Goal: Navigation & Orientation: Find specific page/section

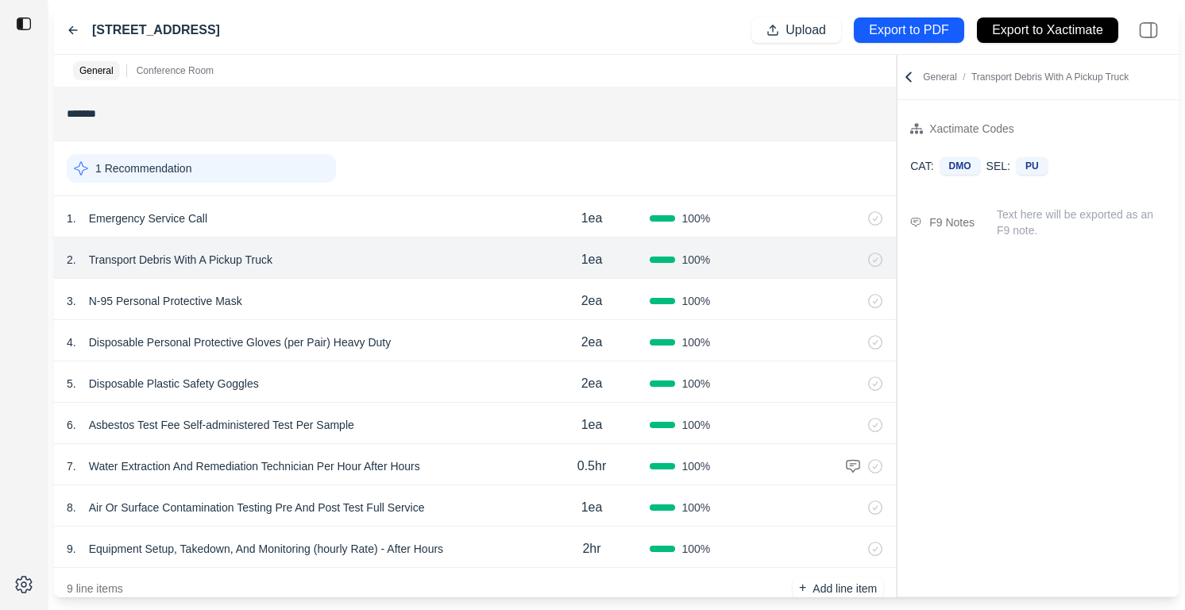
scroll to position [13, 0]
click at [72, 29] on icon at bounding box center [73, 30] width 13 height 13
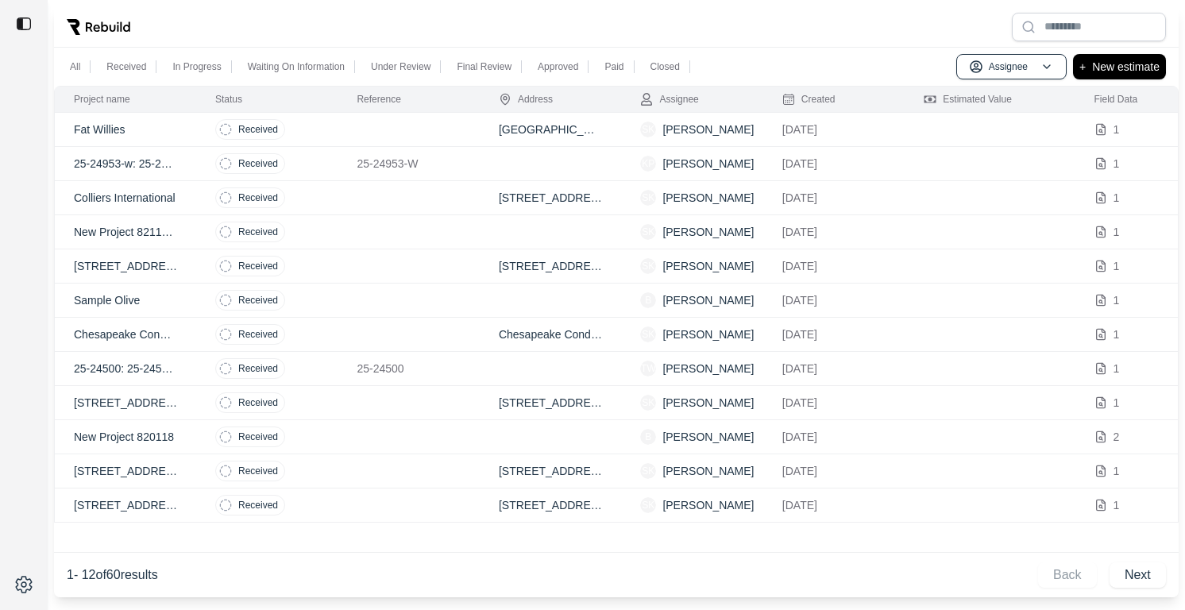
click at [374, 262] on td at bounding box center [407, 266] width 141 height 34
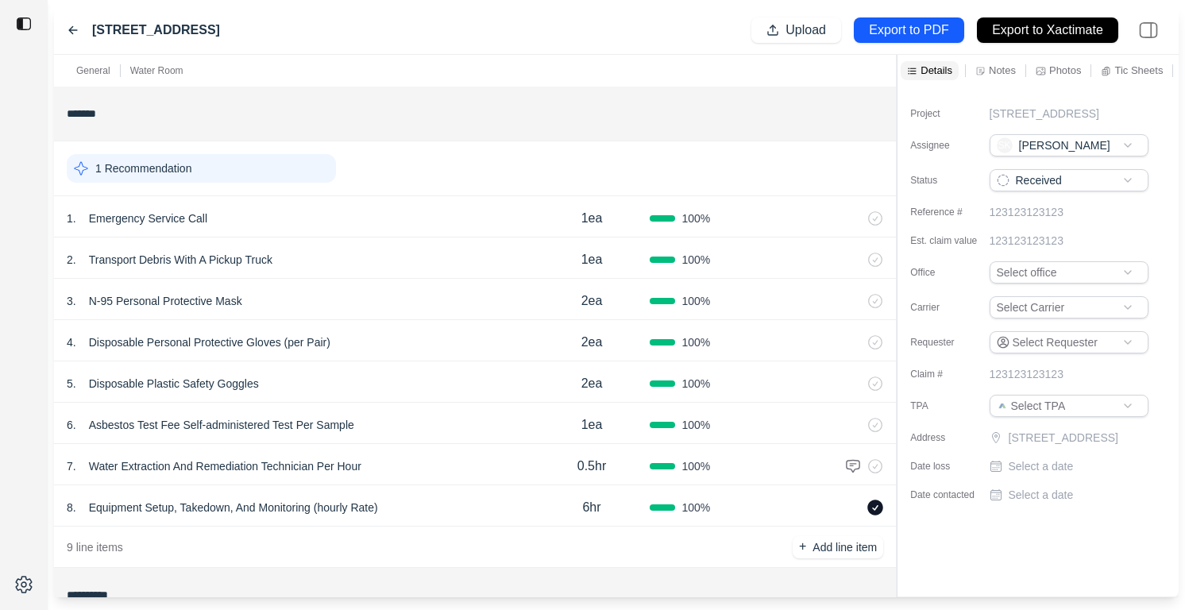
click at [69, 30] on icon at bounding box center [73, 30] width 8 height 7
